Goal: Information Seeking & Learning: Learn about a topic

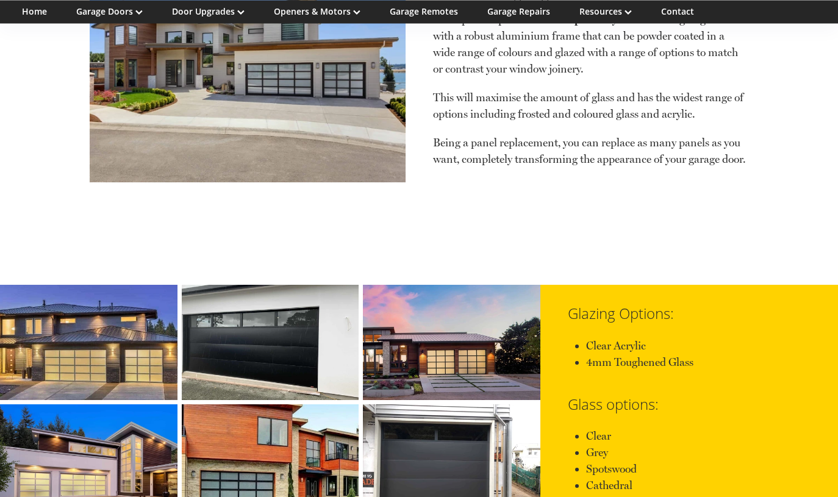
scroll to position [2935, 0]
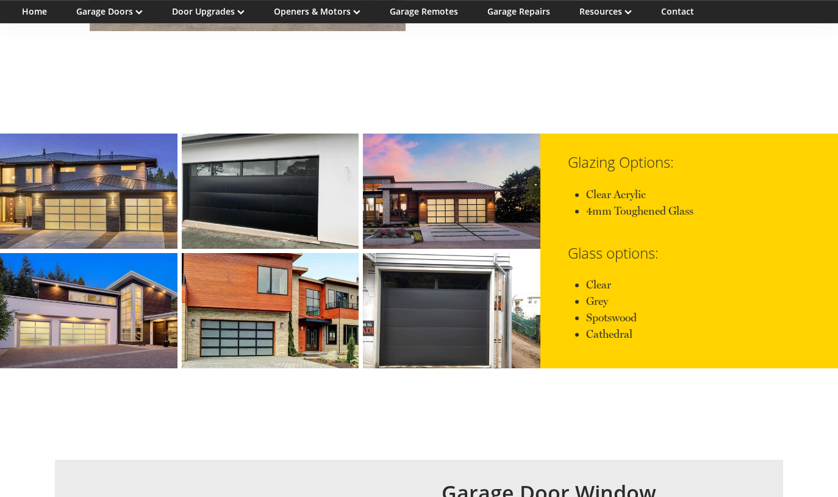
click at [296, 170] on link at bounding box center [270, 191] width 177 height 115
click at [296, 174] on link at bounding box center [270, 191] width 177 height 115
click at [295, 174] on link at bounding box center [270, 191] width 177 height 115
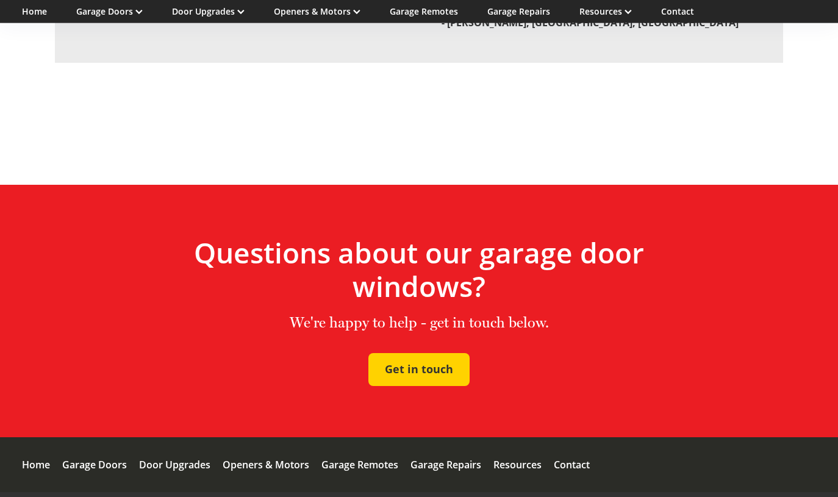
scroll to position [3671, 0]
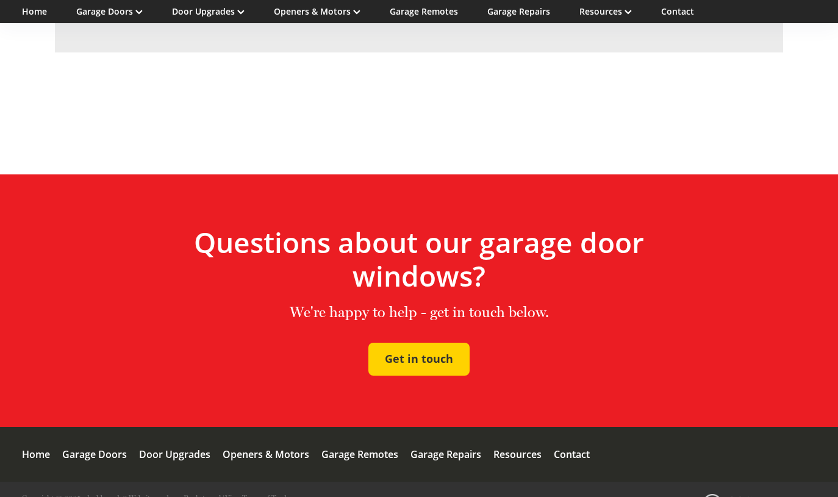
click at [163, 427] on div "Door Upgrades" at bounding box center [174, 454] width 71 height 55
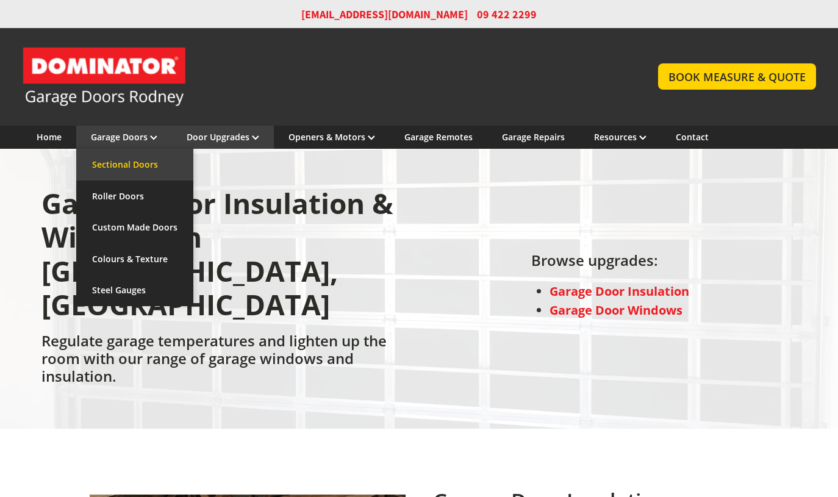
click at [118, 164] on link "Sectional Doors" at bounding box center [134, 165] width 117 height 32
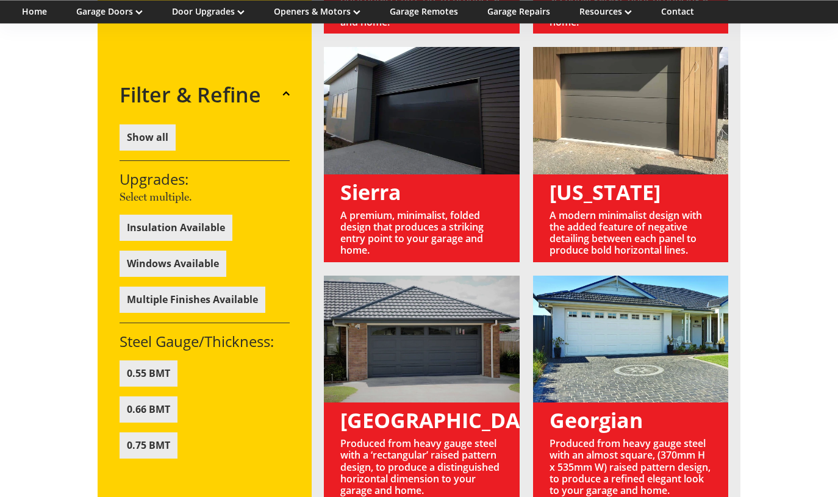
scroll to position [1243, 0]
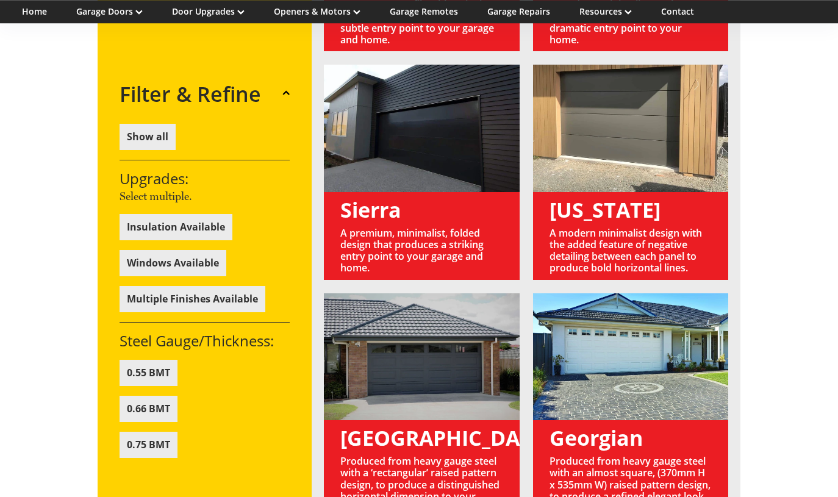
click at [415, 412] on link at bounding box center [421, 406] width 195 height 227
click at [410, 410] on link at bounding box center [421, 406] width 195 height 227
drag, startPoint x: 413, startPoint y: 340, endPoint x: 401, endPoint y: 331, distance: 15.4
click at [407, 335] on link at bounding box center [421, 406] width 195 height 227
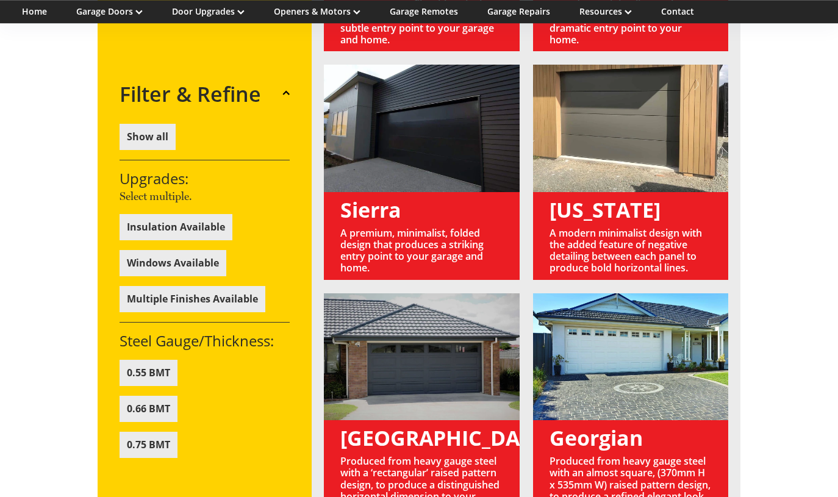
click at [400, 330] on link at bounding box center [421, 406] width 195 height 227
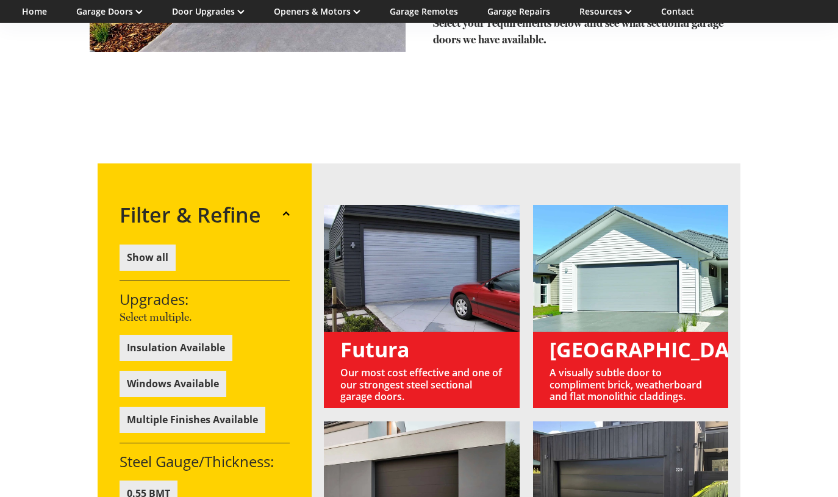
scroll to position [715, 0]
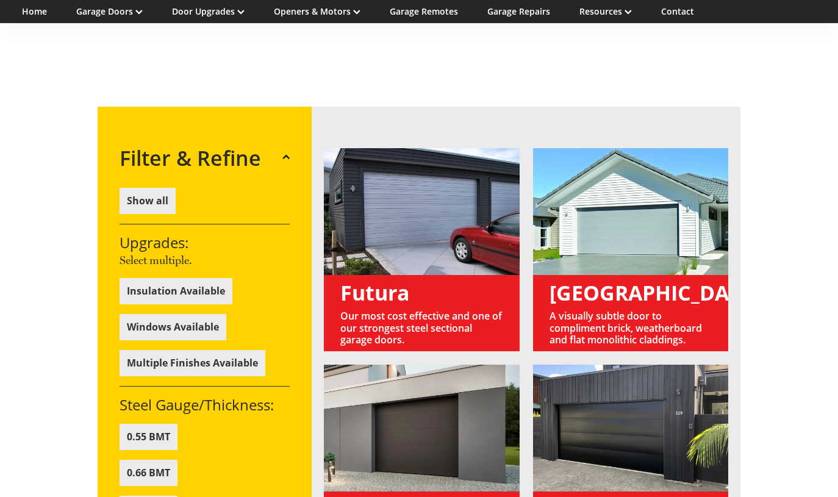
click at [181, 314] on button "Windows Available" at bounding box center [173, 327] width 107 height 26
click at [182, 314] on button "Windows Available" at bounding box center [173, 327] width 107 height 26
click at [179, 314] on button "Windows Available" at bounding box center [173, 327] width 107 height 26
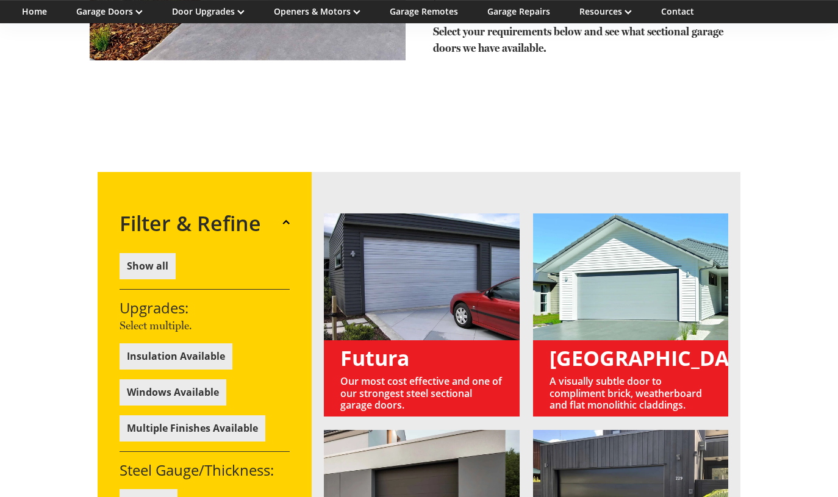
scroll to position [0, 0]
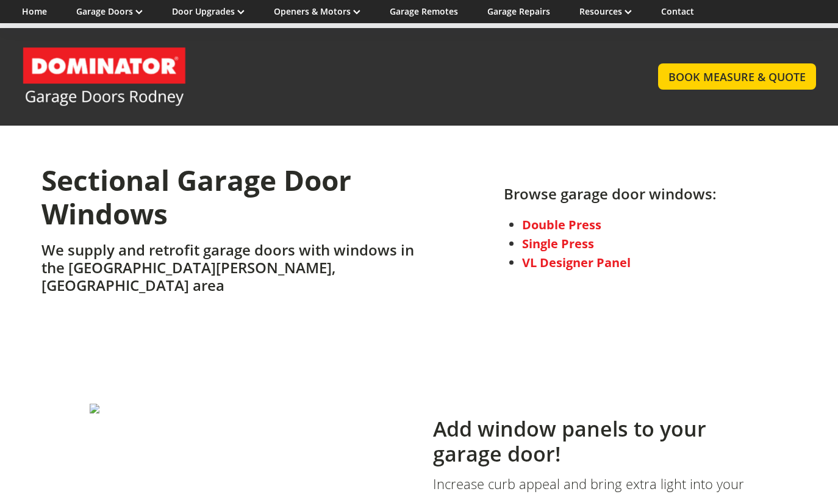
scroll to position [3508, 0]
